Goal: Obtain resource: Download file/media

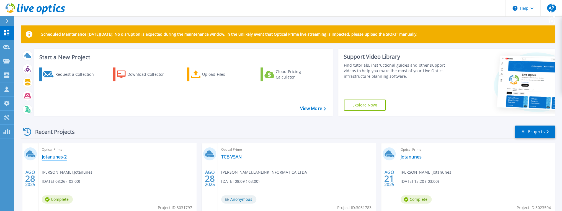
click at [53, 157] on link "Jotanunes-2" at bounding box center [54, 157] width 25 height 6
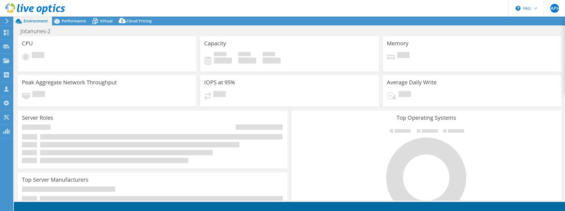
select select "SouthAmerica"
select select "BRL"
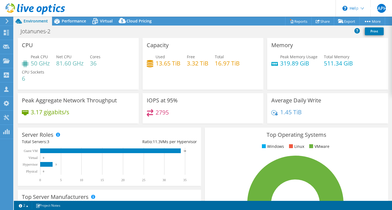
click at [35, 134] on h3 "Server Roles" at bounding box center [38, 134] width 32 height 6
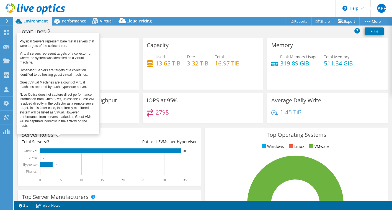
click at [59, 133] on span at bounding box center [58, 134] width 4 height 4
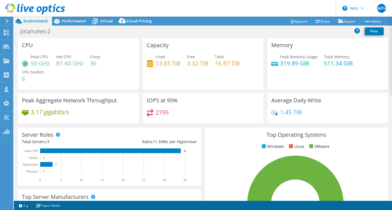
click at [189, 123] on div "IOPS at 95% 2795" at bounding box center [203, 110] width 125 height 34
click at [28, 71] on span "CPU Sockets" at bounding box center [33, 71] width 22 height 5
click at [19, 117] on div "Tools" at bounding box center [20, 117] width 15 height 14
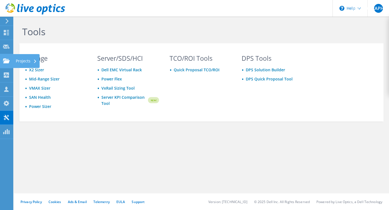
click at [15, 60] on div "Projects" at bounding box center [26, 61] width 27 height 14
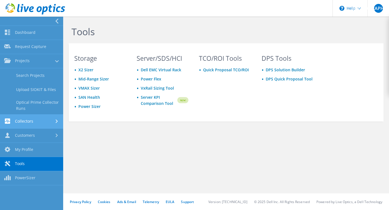
click at [43, 118] on link "Collectors" at bounding box center [31, 121] width 63 height 14
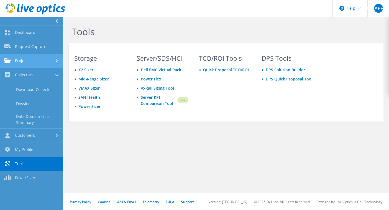
click at [35, 60] on link "Projects" at bounding box center [31, 61] width 63 height 14
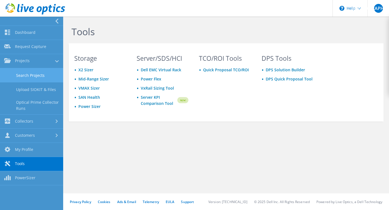
click at [40, 78] on link "Search Projects" at bounding box center [31, 75] width 63 height 14
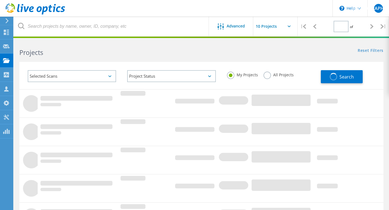
type input "1"
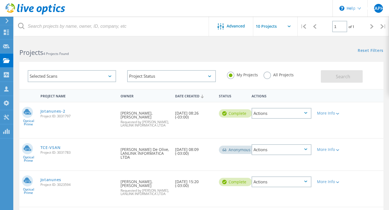
click at [138, 115] on div "Requested By Daniel Fernando, Jotanunes Requested by Felipe Araujo De Olive, LA…" at bounding box center [145, 117] width 55 height 30
click at [47, 109] on link "Jotanunes-2" at bounding box center [52, 111] width 25 height 4
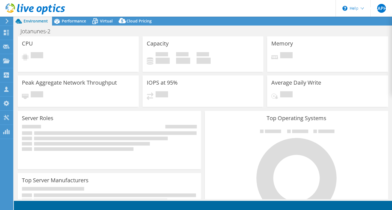
select select "SouthAmerica"
select select "BRL"
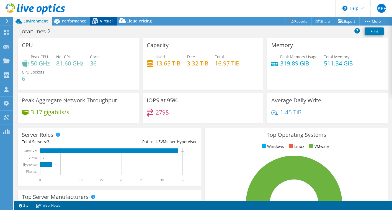
click at [103, 20] on span "Virtual" at bounding box center [106, 20] width 13 height 5
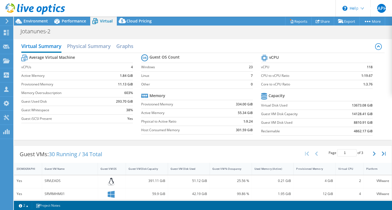
click at [23, 68] on label "vCPUs" at bounding box center [63, 67] width 85 height 6
click at [239, 141] on div "Virtual Summary Physical Summary Graphs Average Virtual Machine vCPUs 4 Active …" at bounding box center [203, 89] width 378 height 106
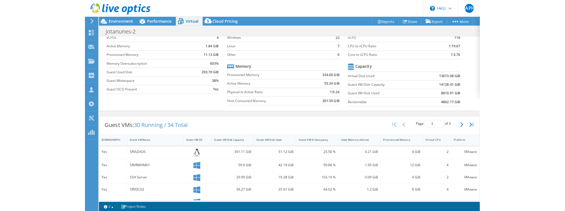
scroll to position [44, 0]
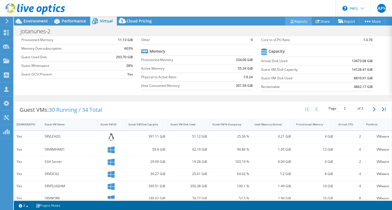
click at [296, 20] on link "Reports" at bounding box center [298, 21] width 27 height 9
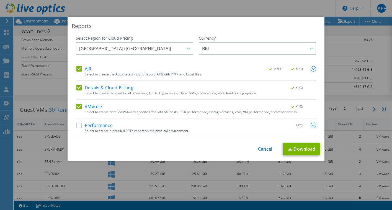
click at [77, 125] on label "Performance" at bounding box center [94, 125] width 36 height 6
click at [0, 0] on input "Performance" at bounding box center [0, 0] width 0 height 0
click at [296, 149] on link "Download" at bounding box center [301, 149] width 37 height 12
drag, startPoint x: 236, startPoint y: 147, endPoint x: 226, endPoint y: 162, distance: 18.0
click at [236, 147] on div "This process may take a while, please wait... Cancel Download" at bounding box center [196, 149] width 249 height 12
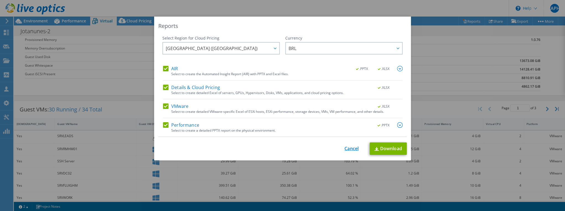
click at [351, 147] on link "Cancel" at bounding box center [352, 148] width 14 height 5
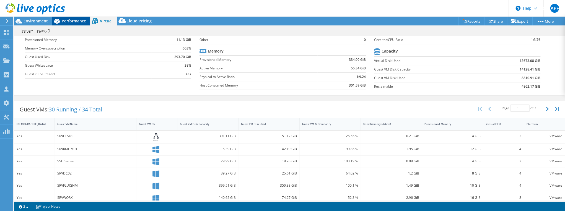
click at [74, 20] on span "Performance" at bounding box center [74, 20] width 24 height 5
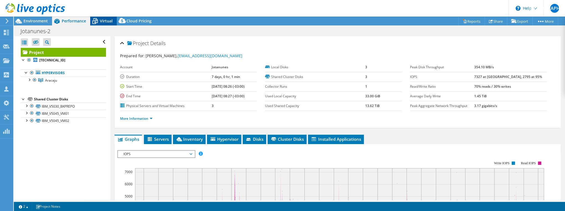
click at [99, 20] on icon at bounding box center [95, 21] width 10 height 10
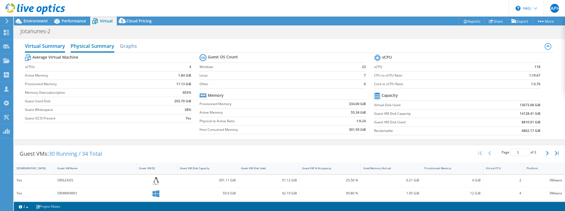
click at [91, 45] on h2 "Physical Summary" at bounding box center [93, 46] width 44 height 12
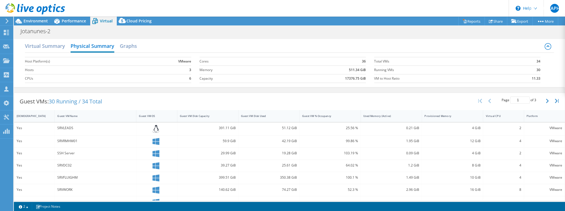
click at [392, 45] on icon at bounding box center [548, 46] width 7 height 7
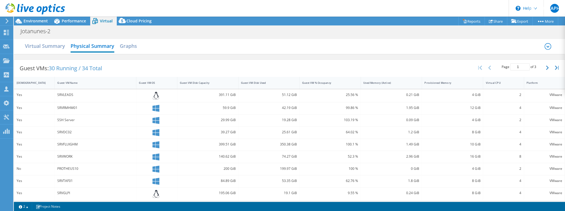
click at [392, 45] on icon at bounding box center [548, 46] width 7 height 7
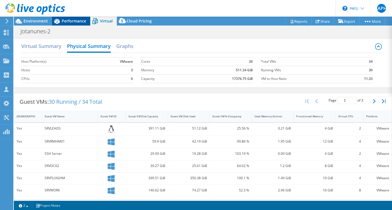
click at [76, 19] on span "Performance" at bounding box center [74, 20] width 24 height 5
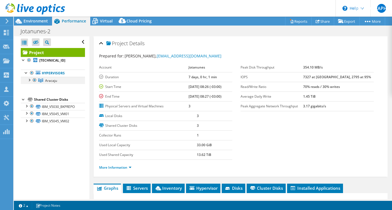
click at [29, 79] on div at bounding box center [29, 80] width 6 height 6
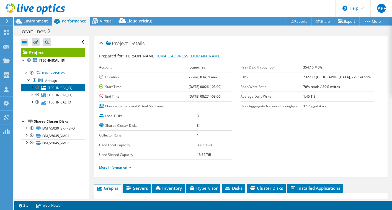
click at [52, 87] on link "[TECHNICAL_ID]" at bounding box center [53, 87] width 64 height 7
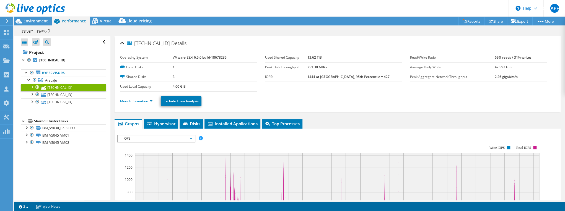
click at [236, 139] on rect at bounding box center [328, 193] width 422 height 111
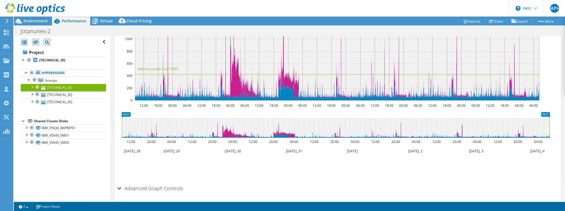
scroll to position [160, 0]
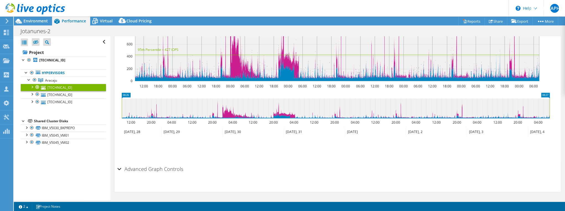
click at [161, 168] on h2 "Advanced Graph Controls" at bounding box center [150, 169] width 66 height 11
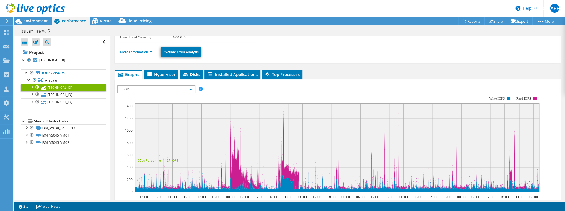
scroll to position [0, 0]
